Goal: Find specific page/section

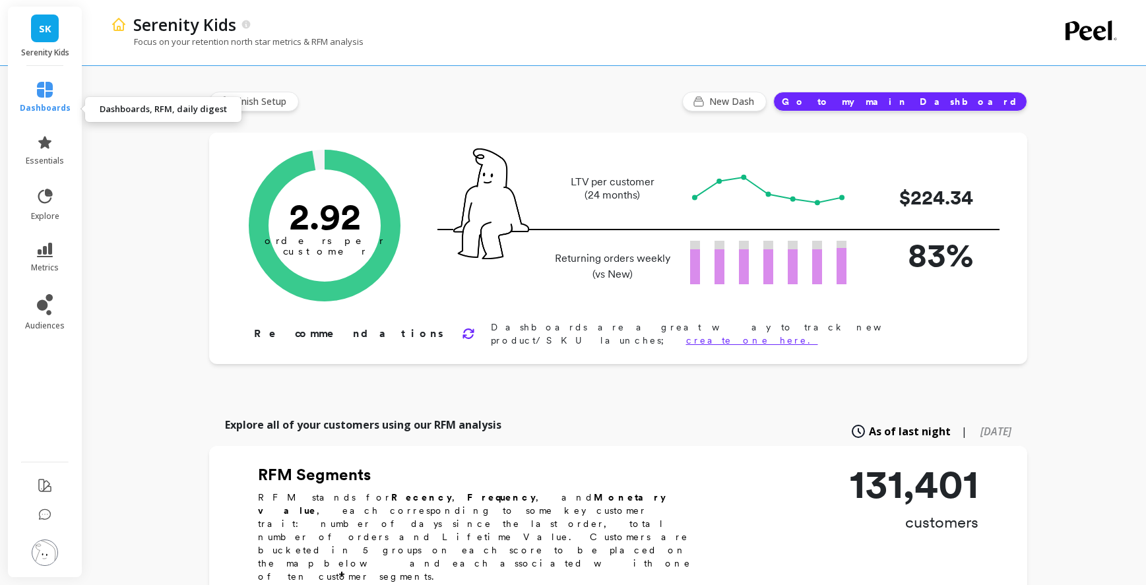
click at [53, 98] on icon at bounding box center [45, 90] width 16 height 16
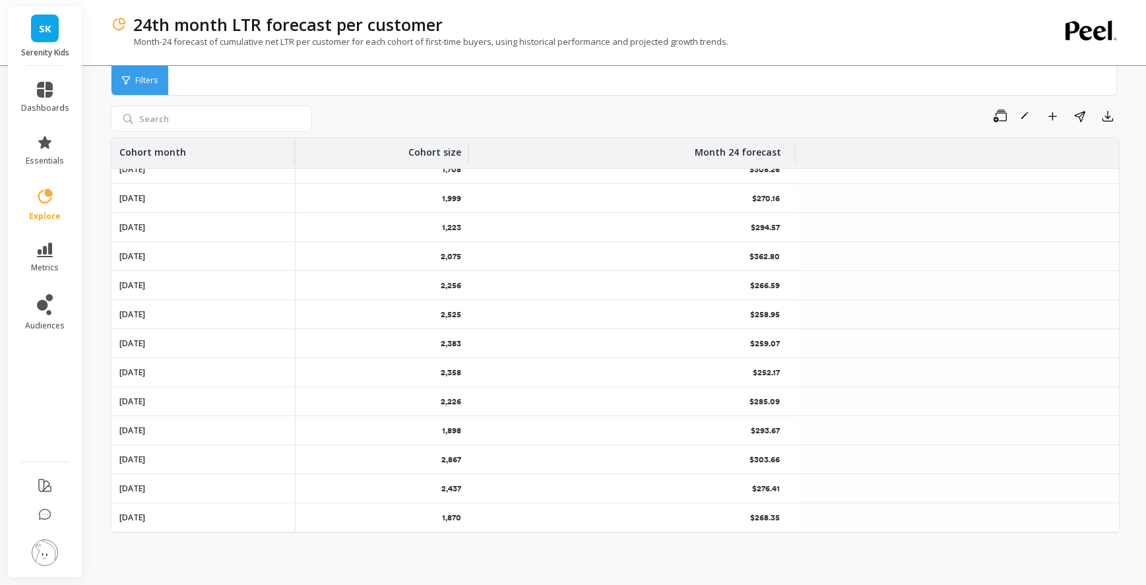
scroll to position [2343, 0]
